Goal: Book appointment/travel/reservation

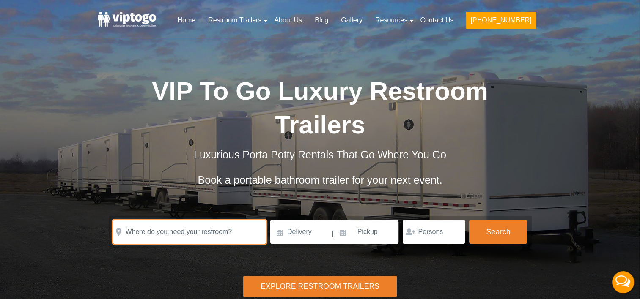
click at [135, 220] on input "text" at bounding box center [189, 232] width 153 height 24
click at [183, 220] on input "[GEOGRAPHIC_DATA], [GEOGRAPHIC_DATA], [GEOGRAPHIC_DATA]" at bounding box center [189, 232] width 153 height 24
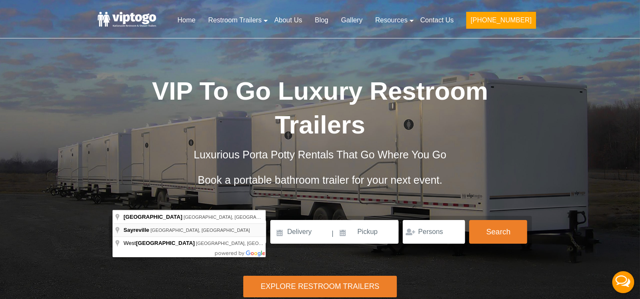
type input "[GEOGRAPHIC_DATA], [GEOGRAPHIC_DATA], [GEOGRAPHIC_DATA]"
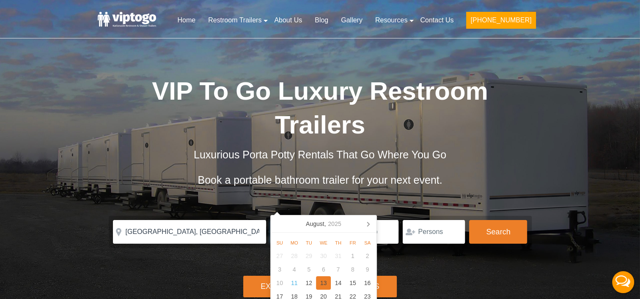
click at [320, 281] on div "13" at bounding box center [323, 284] width 15 height 14
type input "[DATE]"
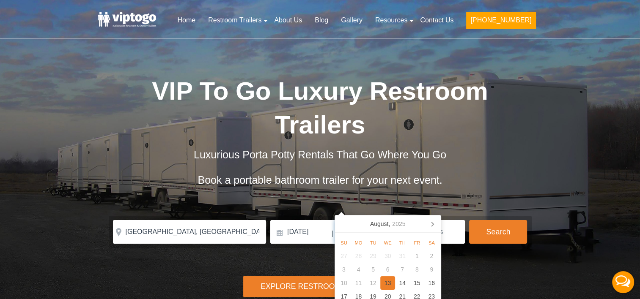
click at [387, 284] on div "13" at bounding box center [387, 284] width 15 height 14
type input "[DATE]"
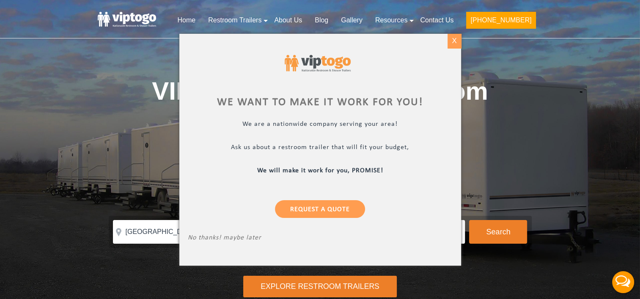
click at [452, 39] on div "X" at bounding box center [453, 41] width 13 height 14
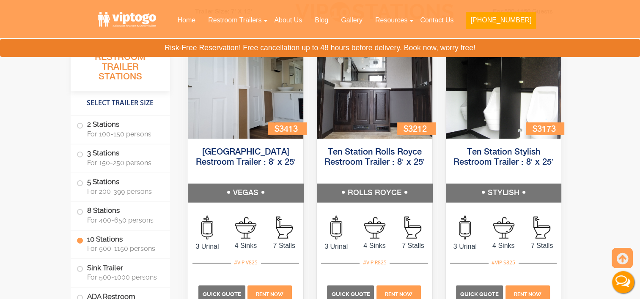
scroll to position [1994, 0]
